Goal: Use online tool/utility: Utilize a website feature to perform a specific function

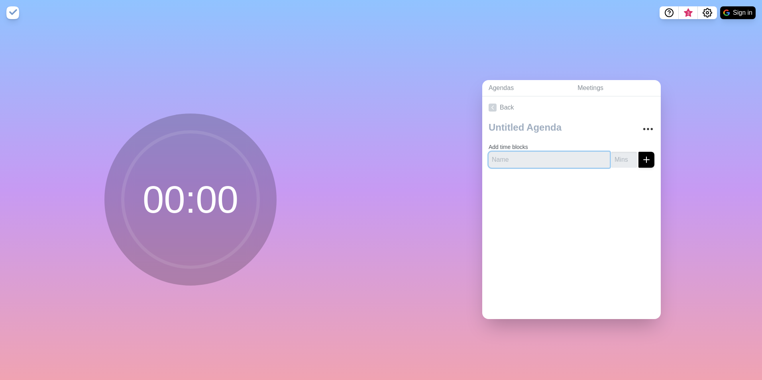
click at [499, 157] on input "text" at bounding box center [548, 160] width 121 height 16
type input "test1"
type input "2"
click button "submit" at bounding box center [646, 160] width 16 height 16
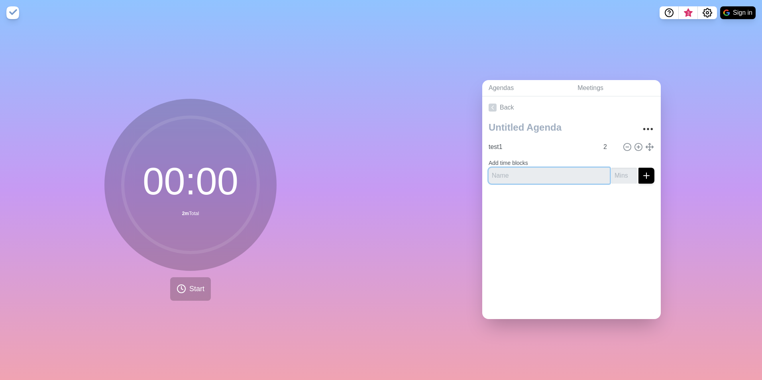
click at [494, 174] on input "text" at bounding box center [548, 176] width 121 height 16
type input "test2"
type input "2"
click at [638, 168] on button "submit" at bounding box center [646, 176] width 16 height 16
click at [189, 285] on span "Start" at bounding box center [196, 289] width 15 height 11
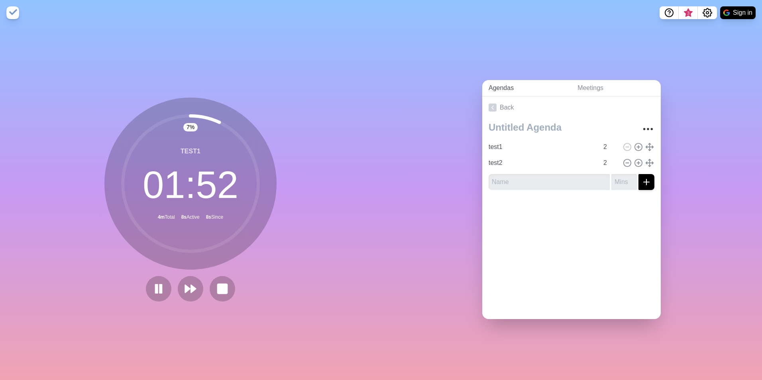
click at [506, 86] on link "Agendas" at bounding box center [526, 88] width 89 height 16
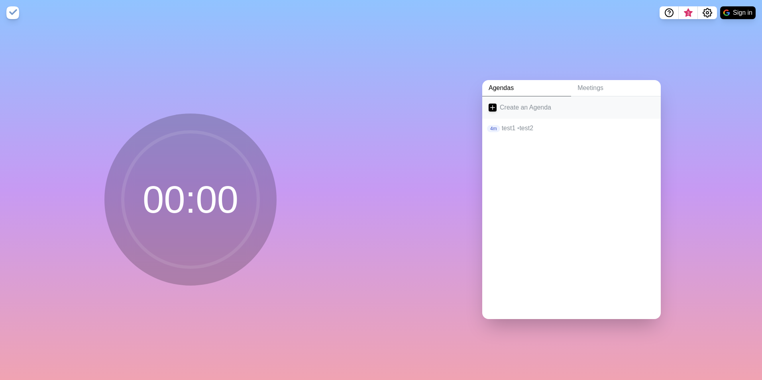
click at [502, 107] on link "Create an Agenda" at bounding box center [571, 107] width 178 height 22
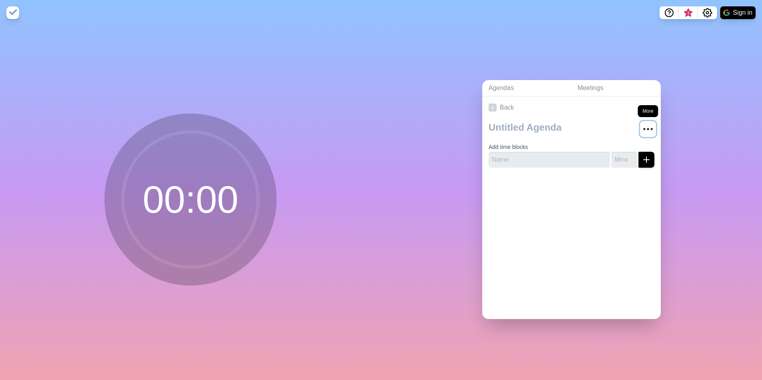
click at [641, 124] on icon "More" at bounding box center [647, 129] width 13 height 13
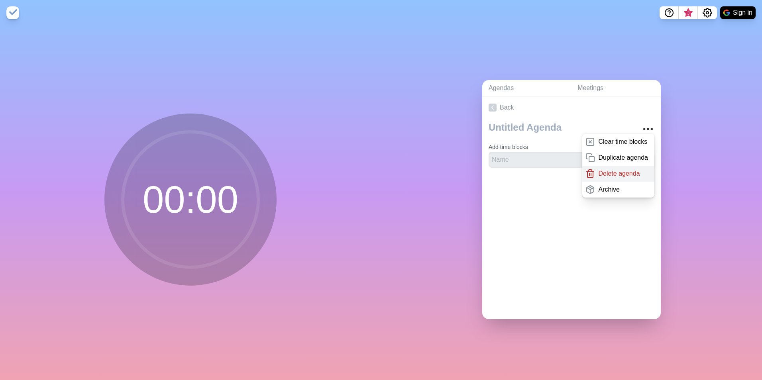
click at [598, 169] on p "Delete agenda" at bounding box center [618, 174] width 41 height 10
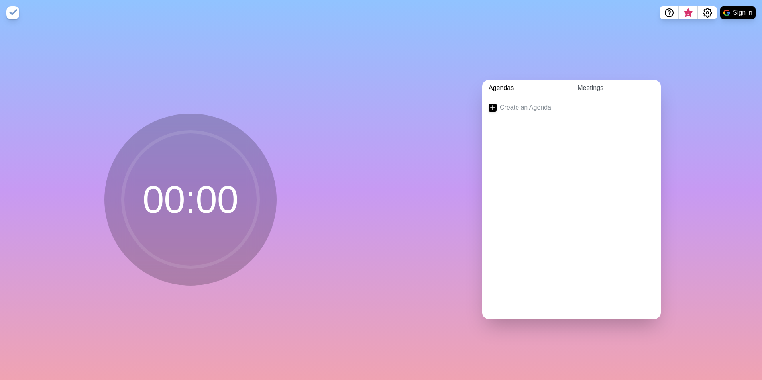
click at [574, 87] on link "Meetings" at bounding box center [616, 88] width 90 height 16
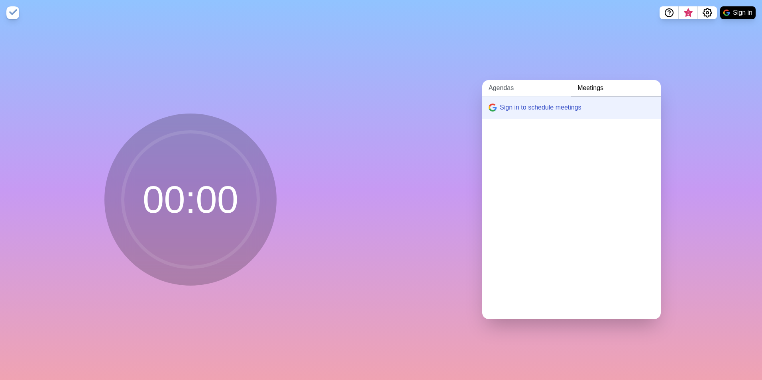
click at [505, 88] on link "Agendas" at bounding box center [526, 88] width 89 height 16
click at [510, 106] on link "Create an Agenda" at bounding box center [571, 107] width 178 height 22
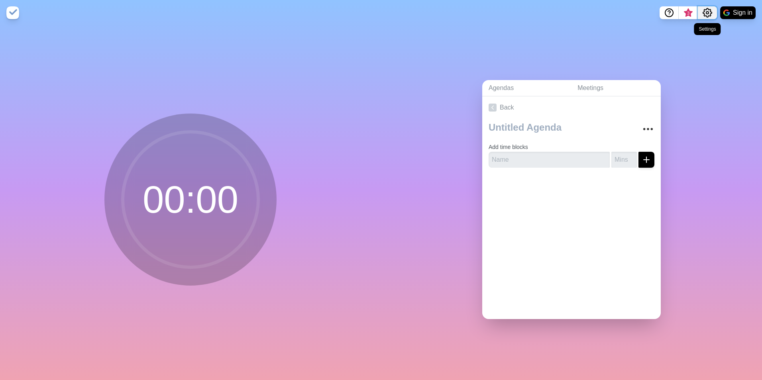
click at [708, 14] on icon "Settings" at bounding box center [707, 13] width 10 height 10
click at [678, 31] on p "Preferences" at bounding box center [681, 30] width 34 height 10
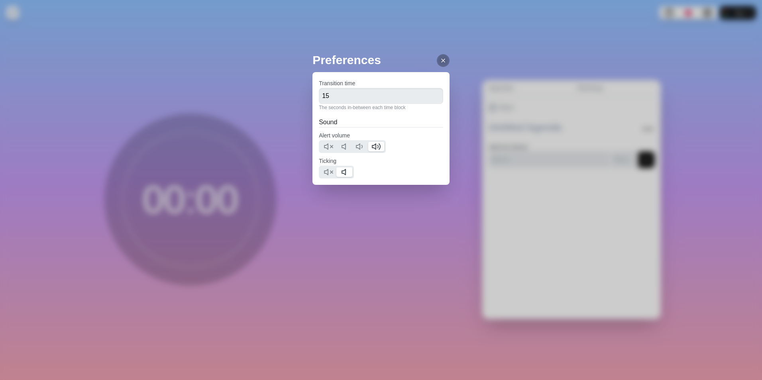
click at [441, 61] on line at bounding box center [442, 60] width 3 height 3
